Goal: Transaction & Acquisition: Purchase product/service

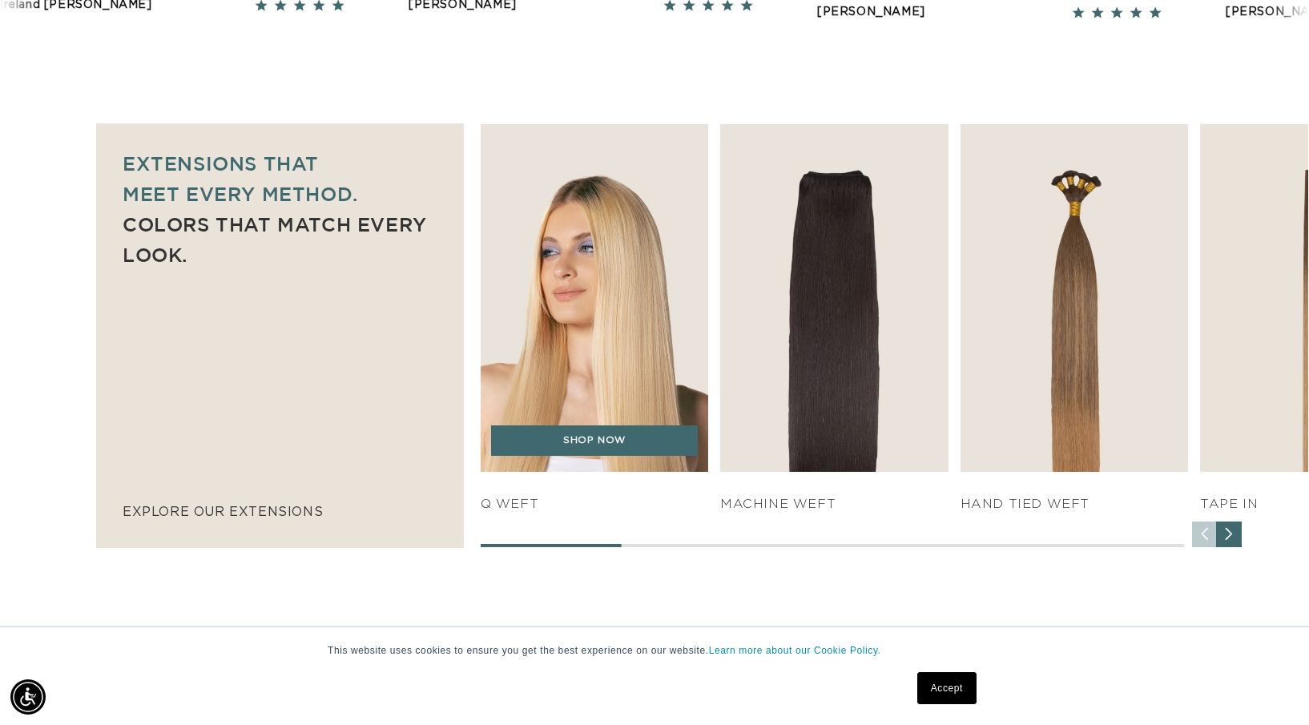
scroll to position [0, 2390]
click at [630, 332] on img "1 / 7" at bounding box center [594, 297] width 239 height 364
click at [599, 452] on link "SHOP NOW" at bounding box center [594, 440] width 207 height 30
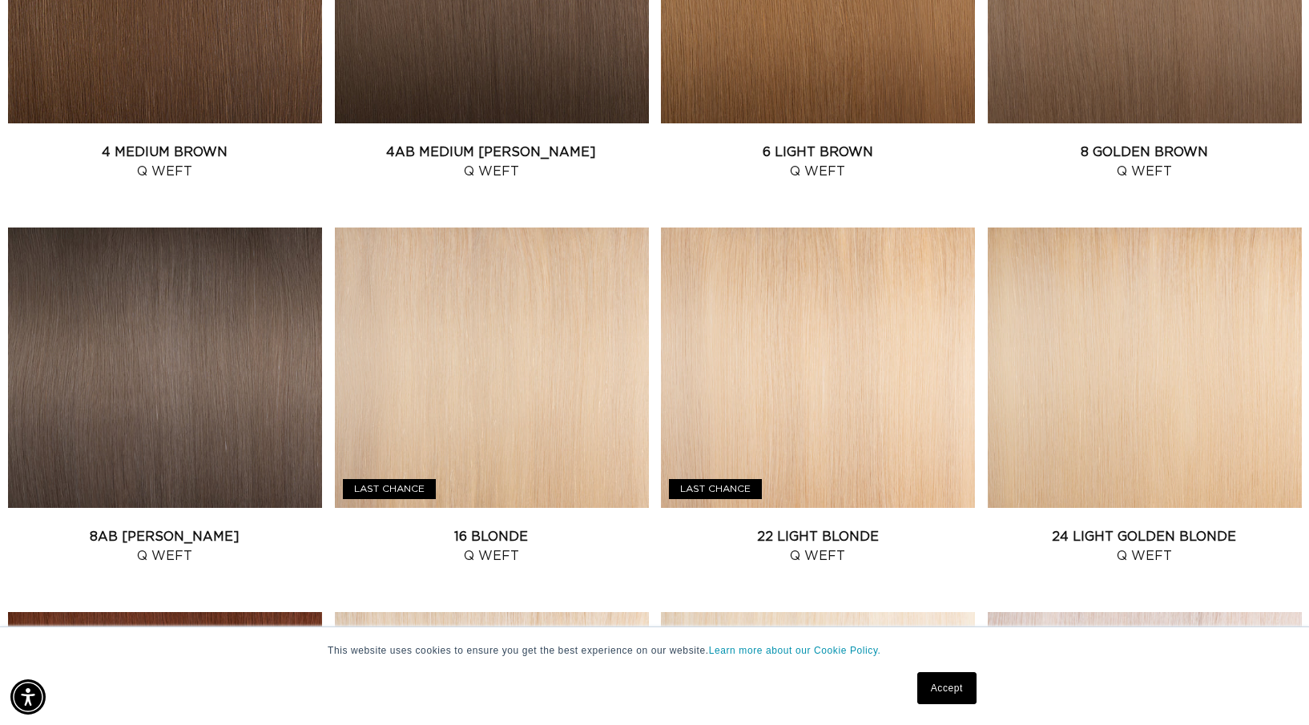
scroll to position [1220, 0]
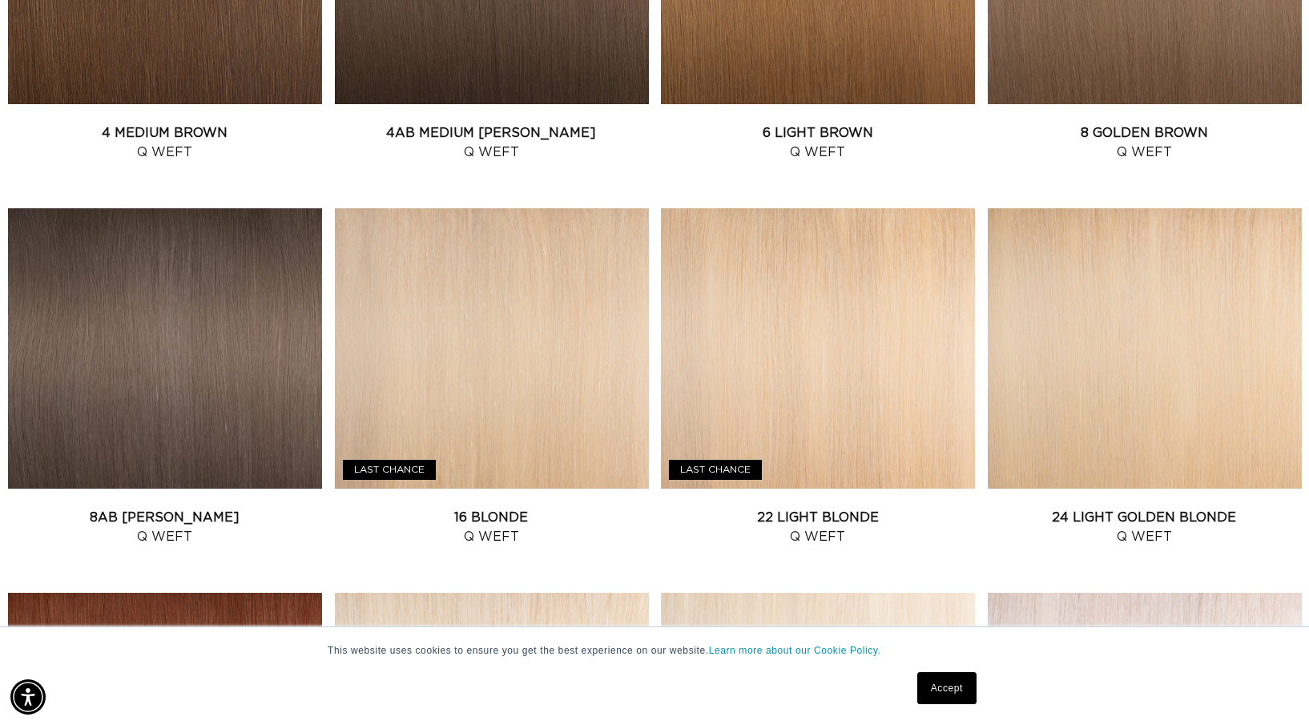
click at [852, 508] on link "22 Light Blonde Q Weft" at bounding box center [818, 527] width 314 height 38
